Goal: Download file/media

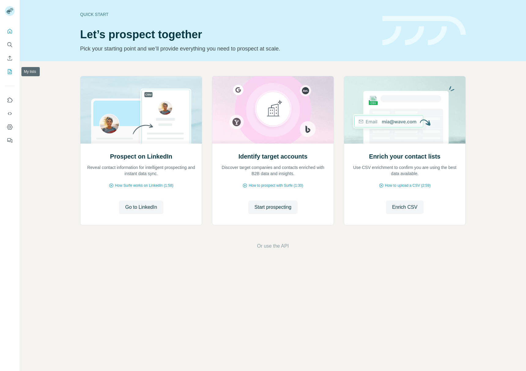
click at [11, 73] on icon "My lists" at bounding box center [10, 71] width 4 height 5
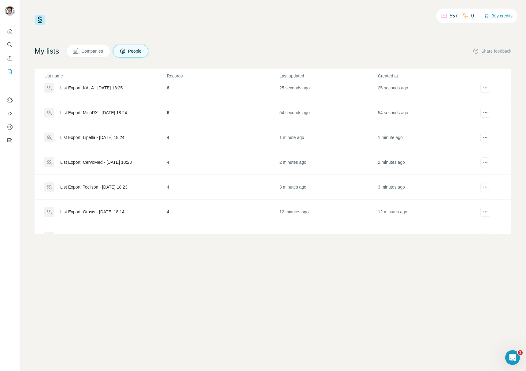
scroll to position [34, 0]
click at [482, 213] on icon "actions" at bounding box center [485, 210] width 6 height 6
click at [477, 220] on span "Download list as CSV" at bounding box center [457, 223] width 41 height 6
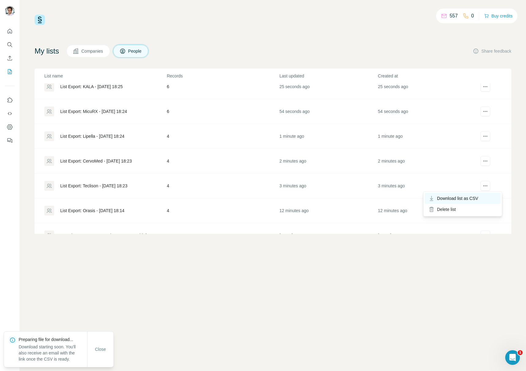
click at [473, 201] on div "Download list as CSV" at bounding box center [463, 198] width 76 height 11
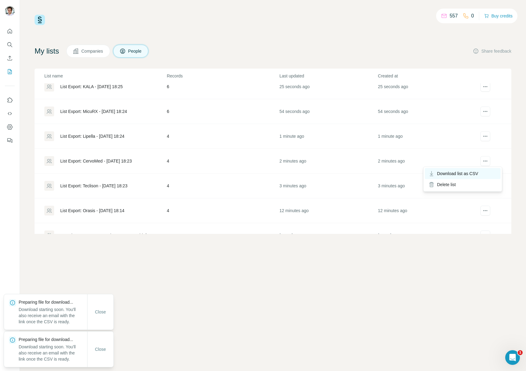
click at [478, 171] on span "Download list as CSV" at bounding box center [457, 173] width 41 height 6
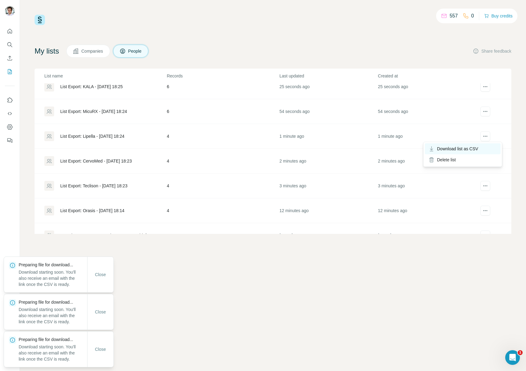
click at [475, 151] on span "Download list as CSV" at bounding box center [457, 149] width 41 height 6
click at [477, 122] on span "Download list as CSV" at bounding box center [457, 124] width 41 height 6
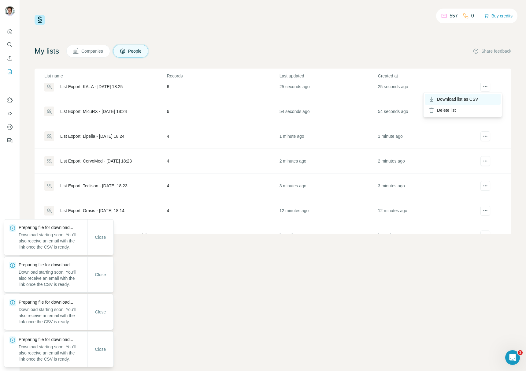
click at [477, 96] on span "Download list as CSV" at bounding box center [457, 99] width 41 height 6
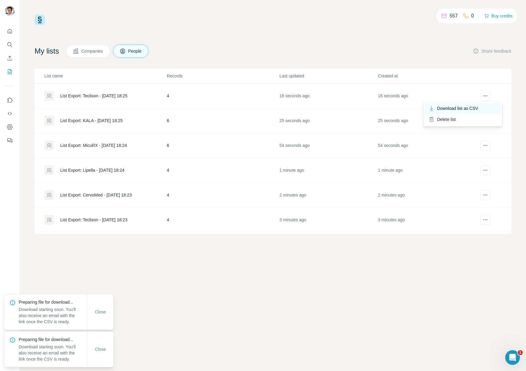
click at [478, 107] on span "Download list as CSV" at bounding box center [457, 108] width 41 height 6
